Goal: Go to known website: Access a specific website the user already knows

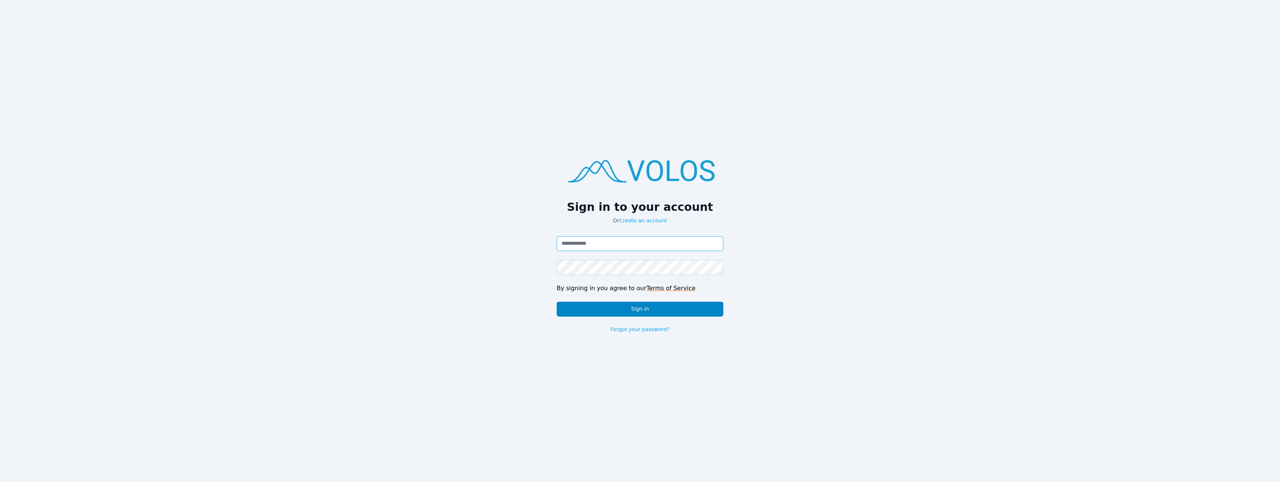
type input "**********"
click at [611, 306] on button "Sign in" at bounding box center [640, 308] width 167 height 15
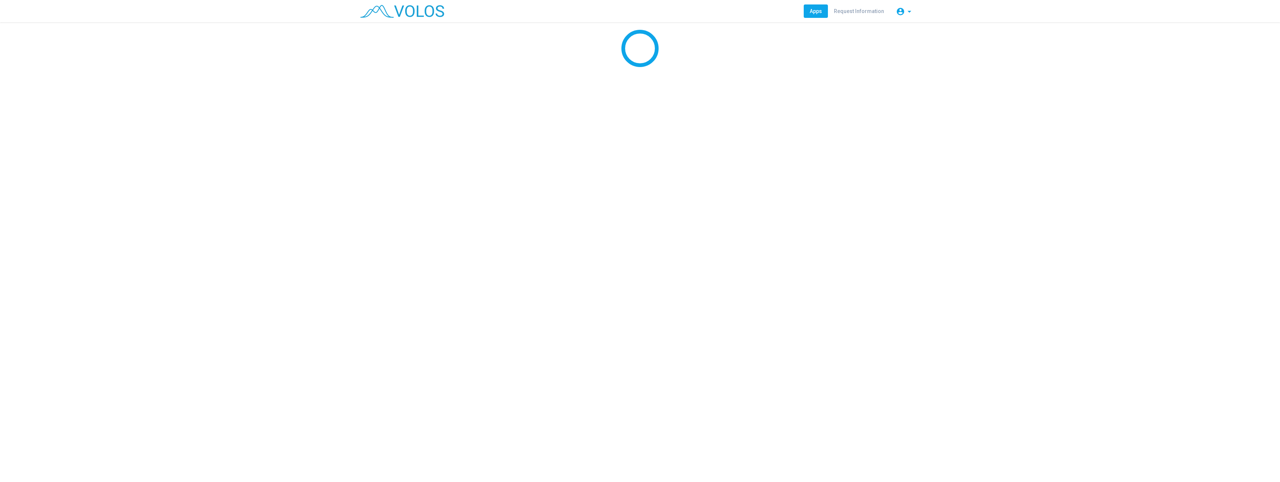
drag, startPoint x: 609, startPoint y: 305, endPoint x: 972, endPoint y: 404, distance: 376.1
click at [971, 415] on div at bounding box center [640, 251] width 1280 height 459
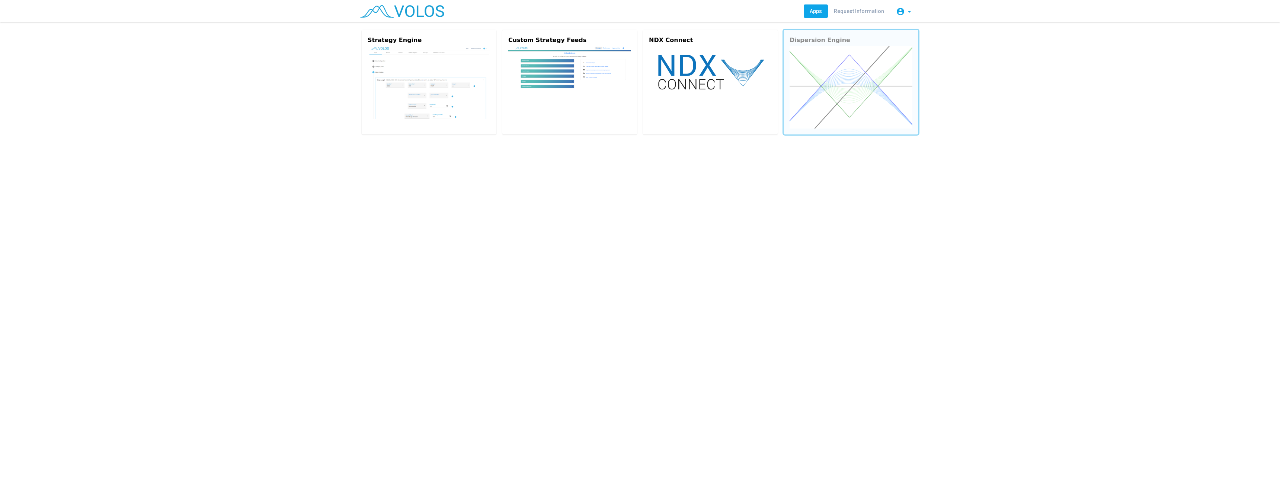
click at [869, 79] on img at bounding box center [851, 87] width 123 height 82
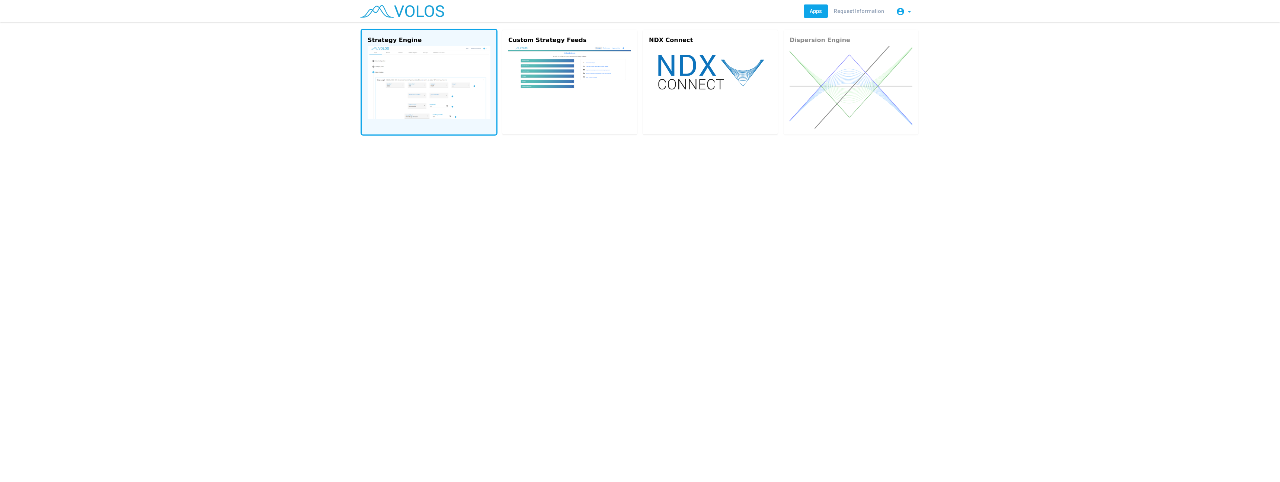
click at [411, 83] on img at bounding box center [429, 82] width 123 height 73
